Goal: Ask a question

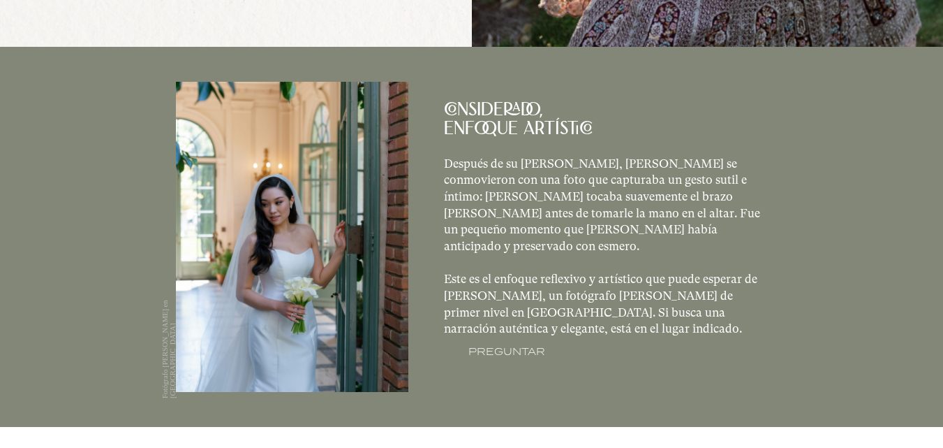
scroll to position [639, 0]
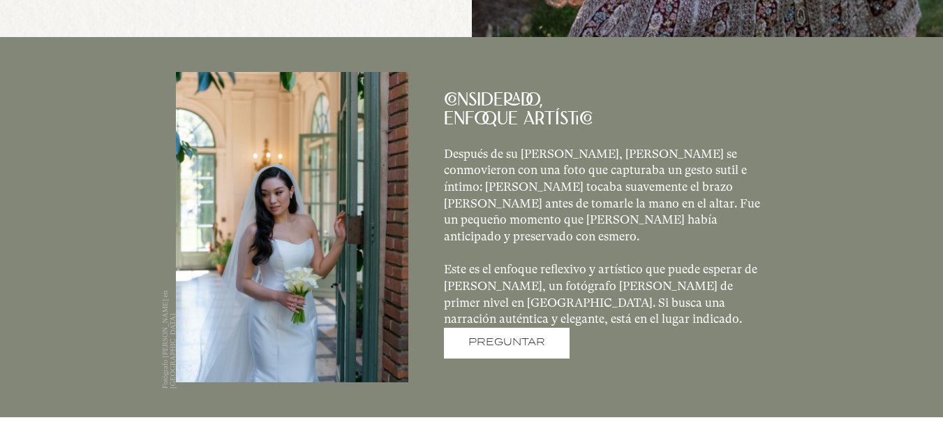
click at [532, 350] on font "PREGUNTAR" at bounding box center [507, 341] width 77 height 15
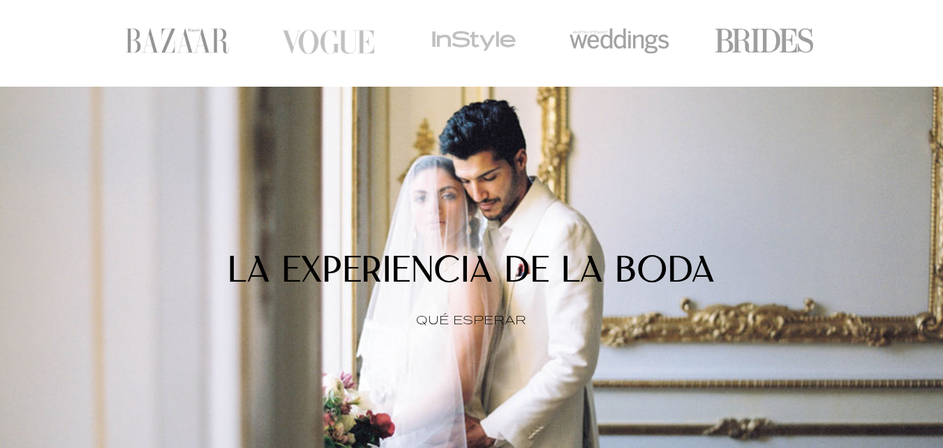
scroll to position [1111, 0]
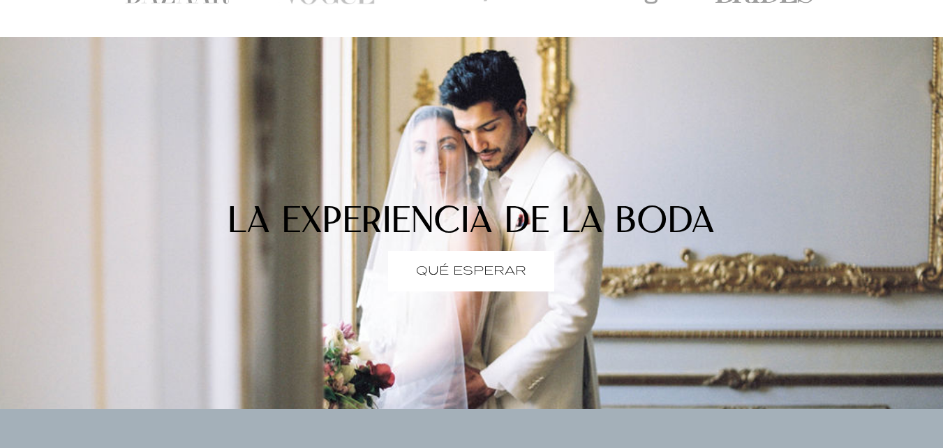
click at [509, 290] on span "QUÉ ESPERAR" at bounding box center [471, 271] width 167 height 40
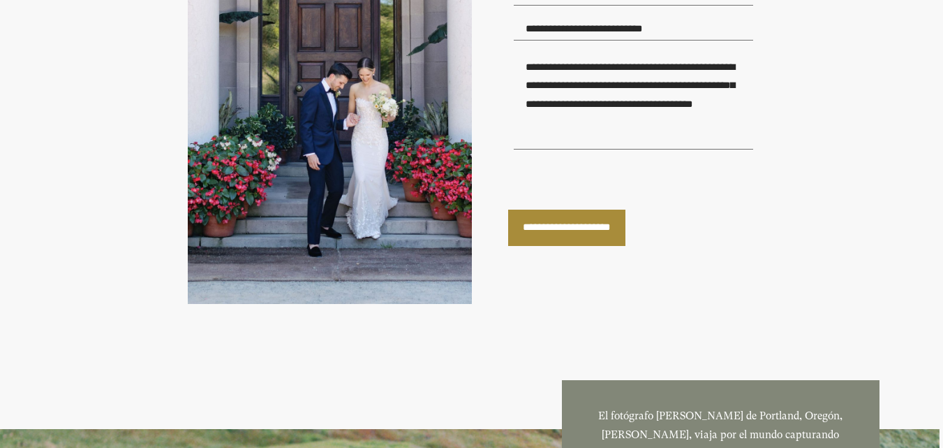
scroll to position [4601, 0]
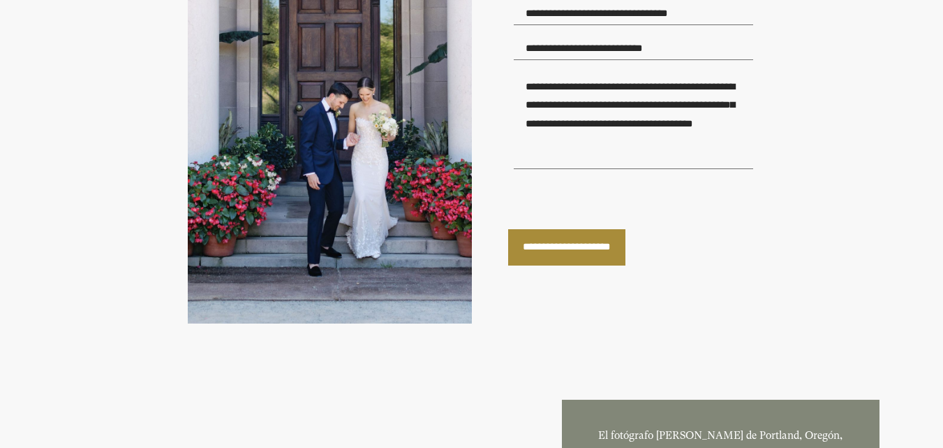
click at [626, 265] on input "**********" at bounding box center [566, 247] width 117 height 36
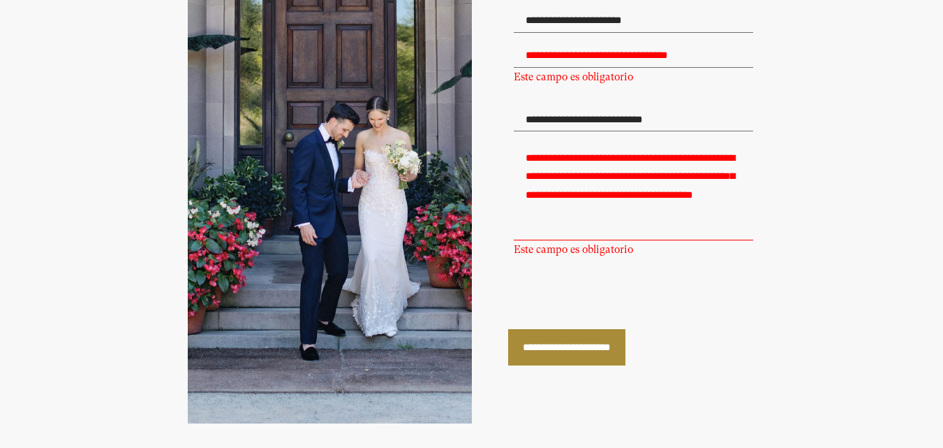
scroll to position [4741, 0]
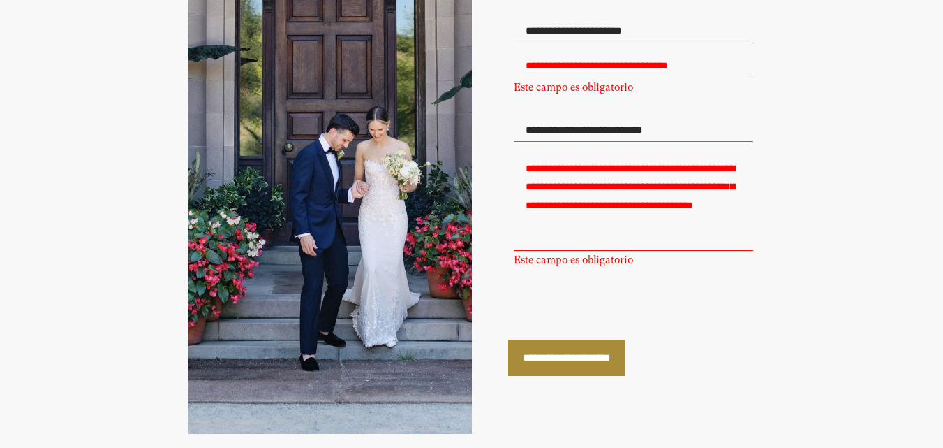
click at [618, 251] on textarea "Este campo es obligatorio" at bounding box center [634, 202] width 240 height 98
type textarea "*"
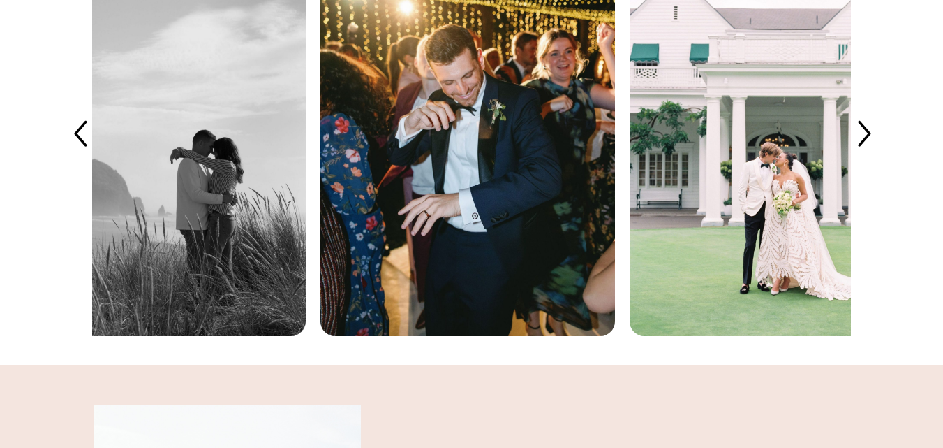
scroll to position [2884, 0]
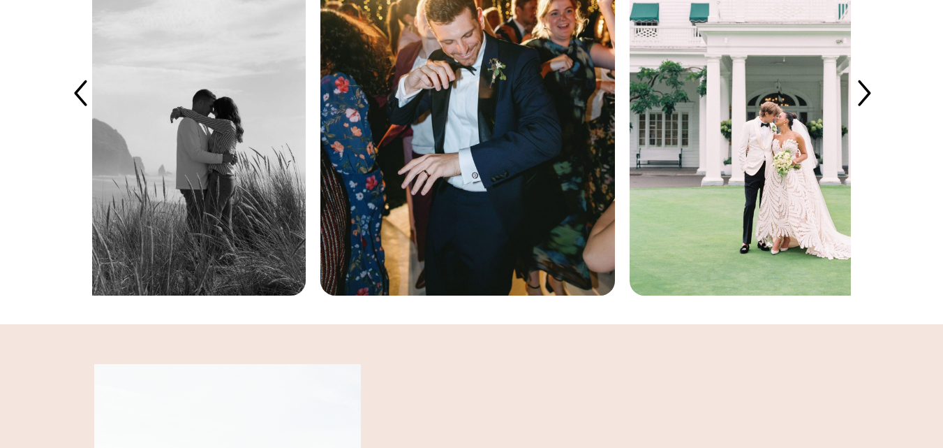
click at [880, 113] on icon at bounding box center [864, 94] width 37 height 37
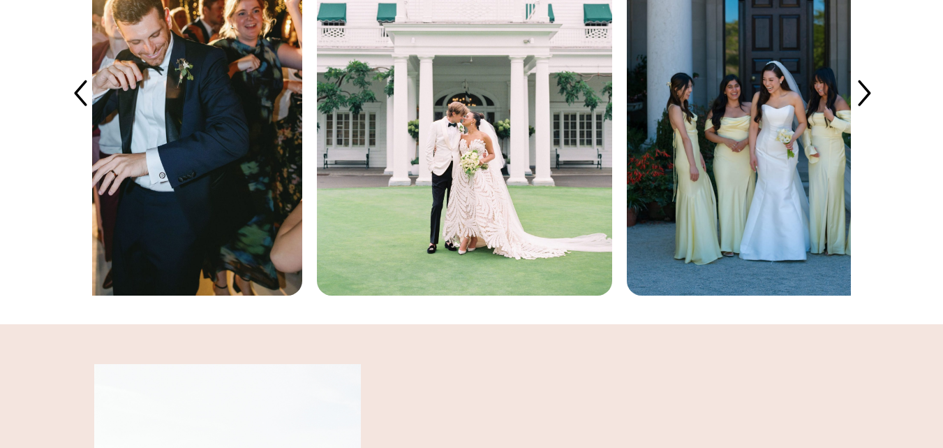
click at [880, 113] on icon at bounding box center [864, 94] width 37 height 37
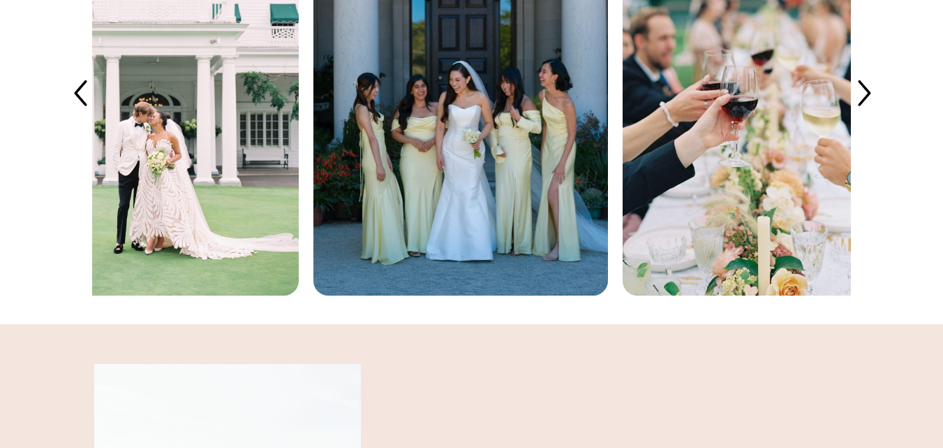
click at [880, 113] on icon at bounding box center [864, 94] width 37 height 37
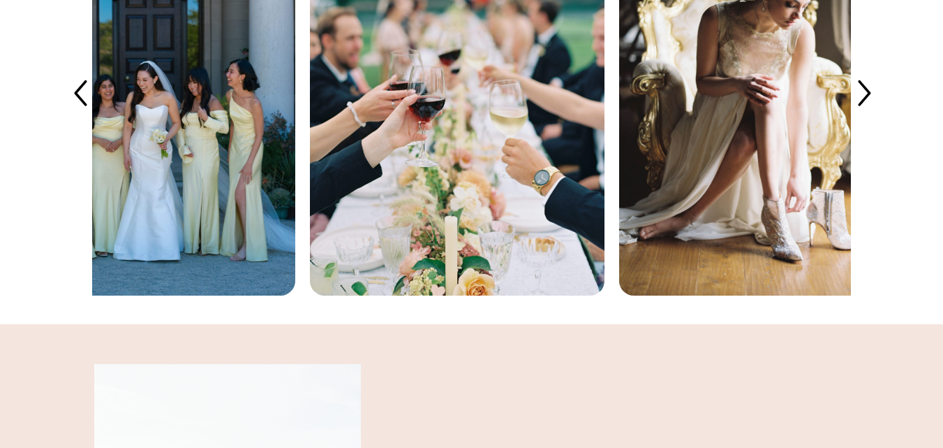
click at [880, 113] on icon at bounding box center [864, 94] width 37 height 37
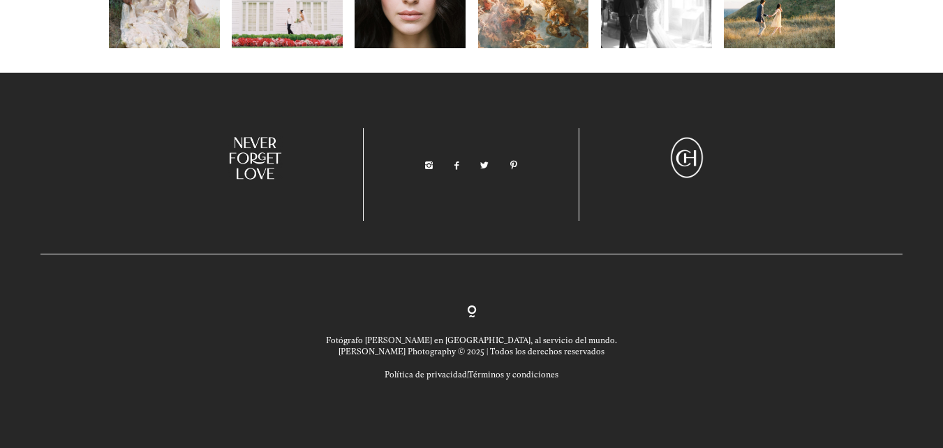
scroll to position [5758, 0]
click at [460, 165] on link at bounding box center [457, 166] width 8 height 10
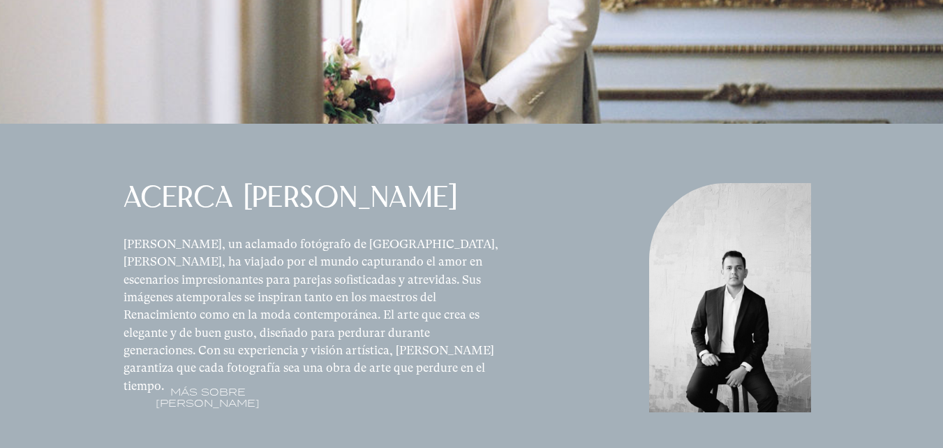
scroll to position [1376, 0]
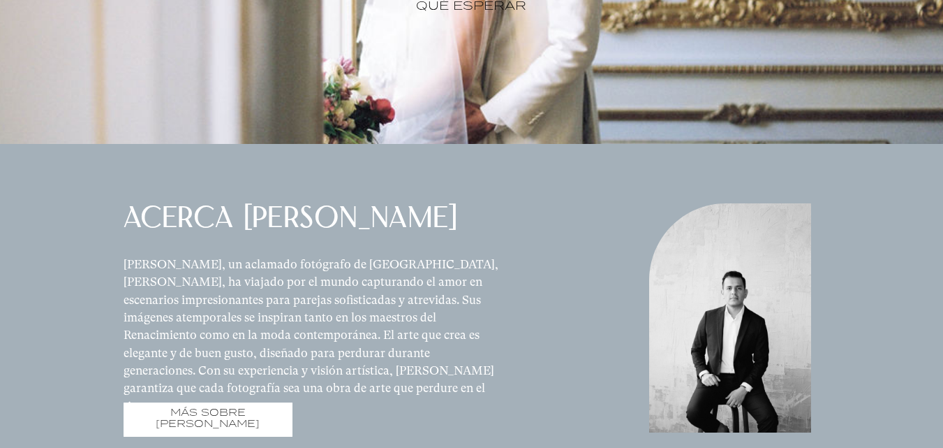
click at [253, 432] on font "MÁS SOBRE CARLOS" at bounding box center [208, 418] width 104 height 27
